Goal: Transaction & Acquisition: Subscribe to service/newsletter

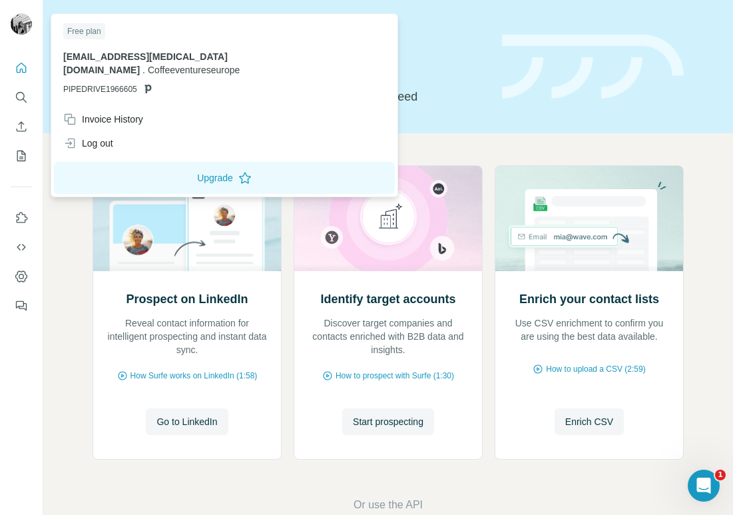
click at [20, 17] on img at bounding box center [21, 23] width 21 height 21
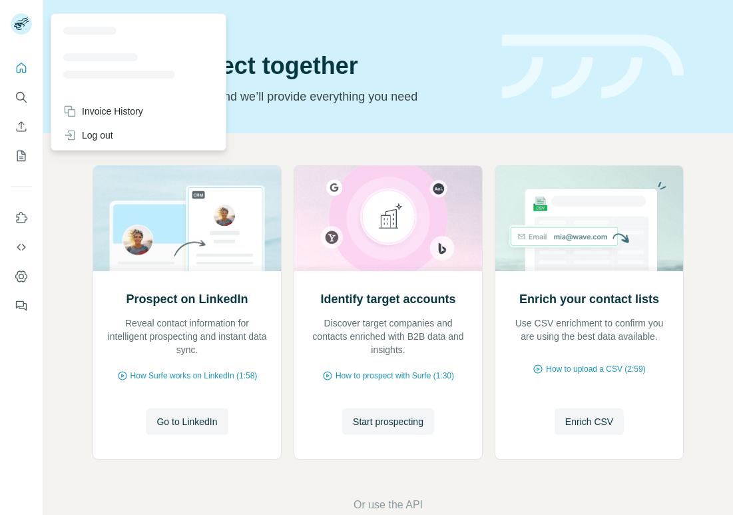
click at [20, 19] on rect at bounding box center [21, 23] width 21 height 21
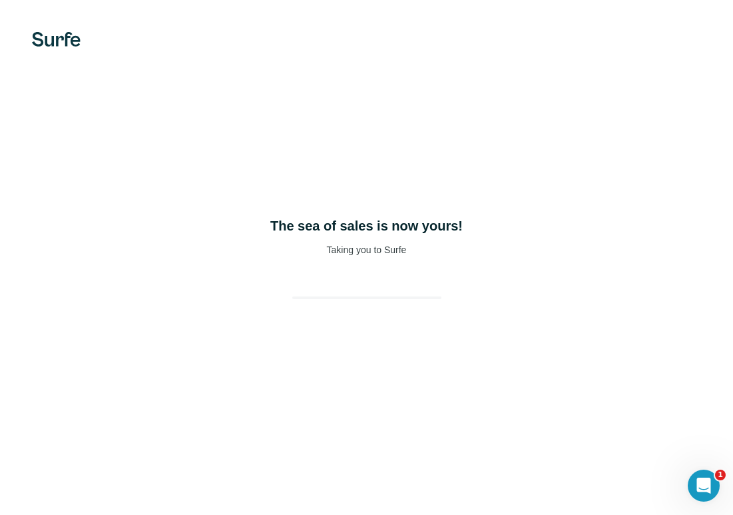
click at [416, 341] on div "The sea of sales is now yours! Taking you to Surfe" at bounding box center [366, 257] width 733 height 515
